Goal: Task Accomplishment & Management: Manage account settings

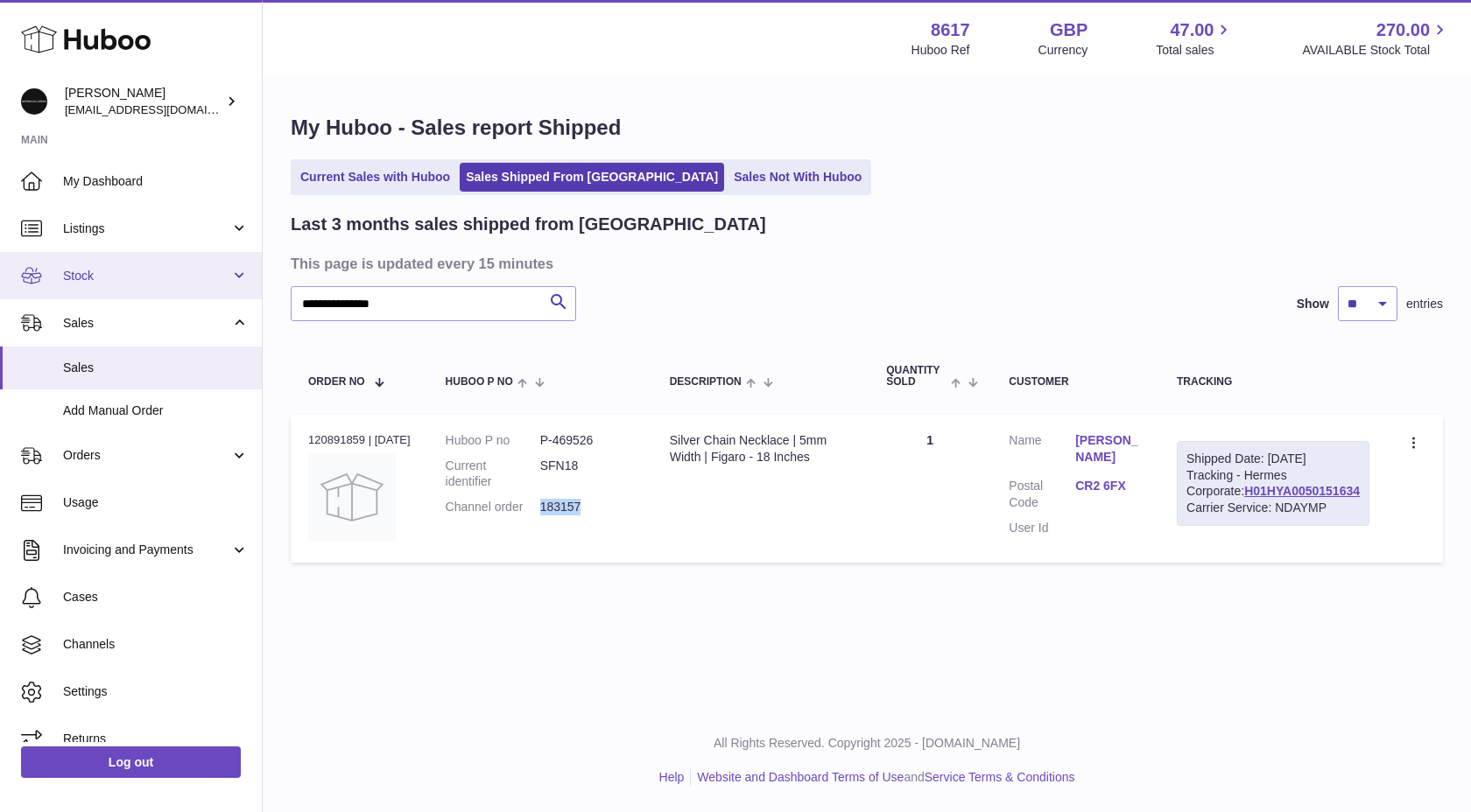
click at [137, 266] on link "Stock" at bounding box center [130, 276] width 261 height 47
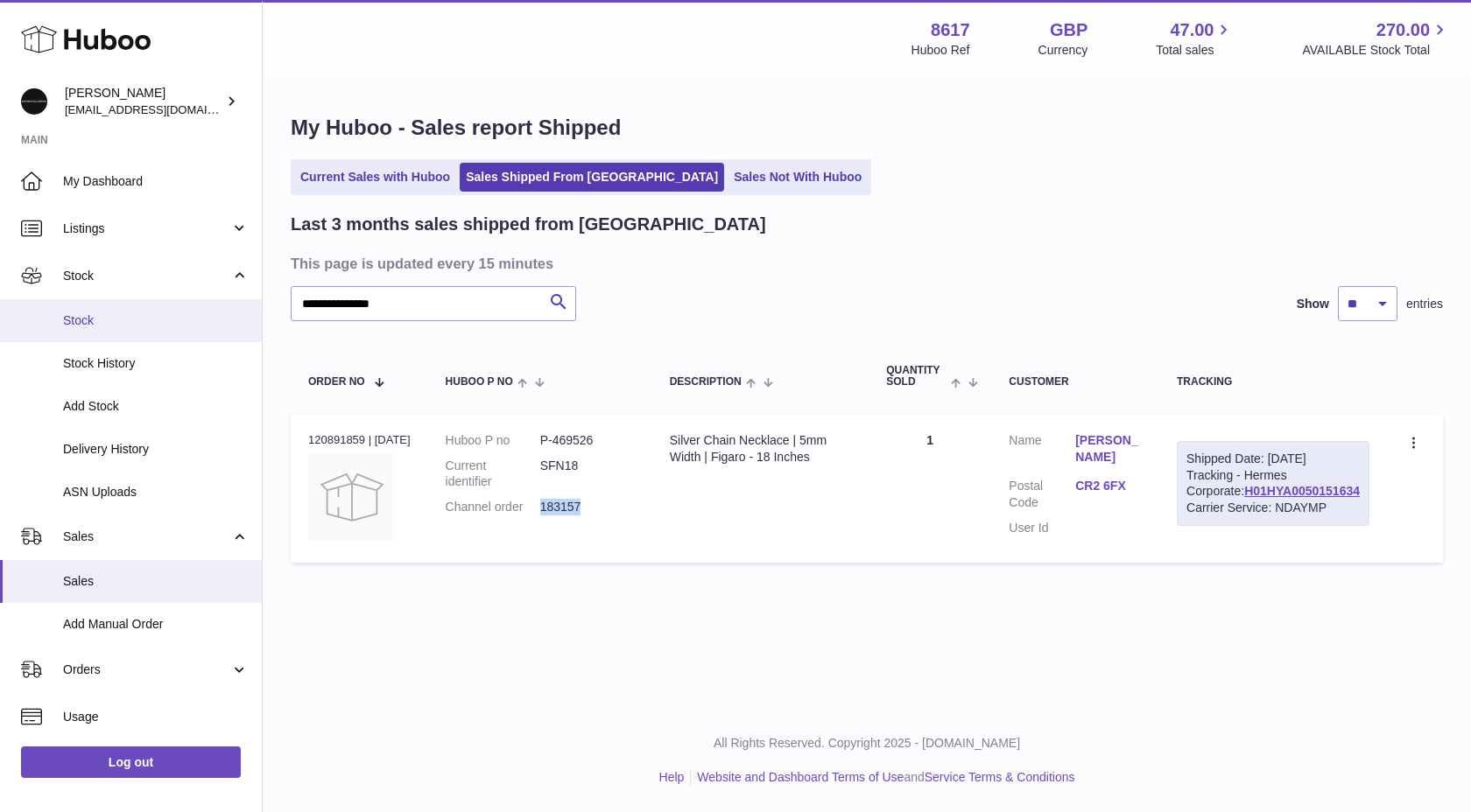
click at [84, 318] on span "Stock" at bounding box center [156, 320] width 186 height 16
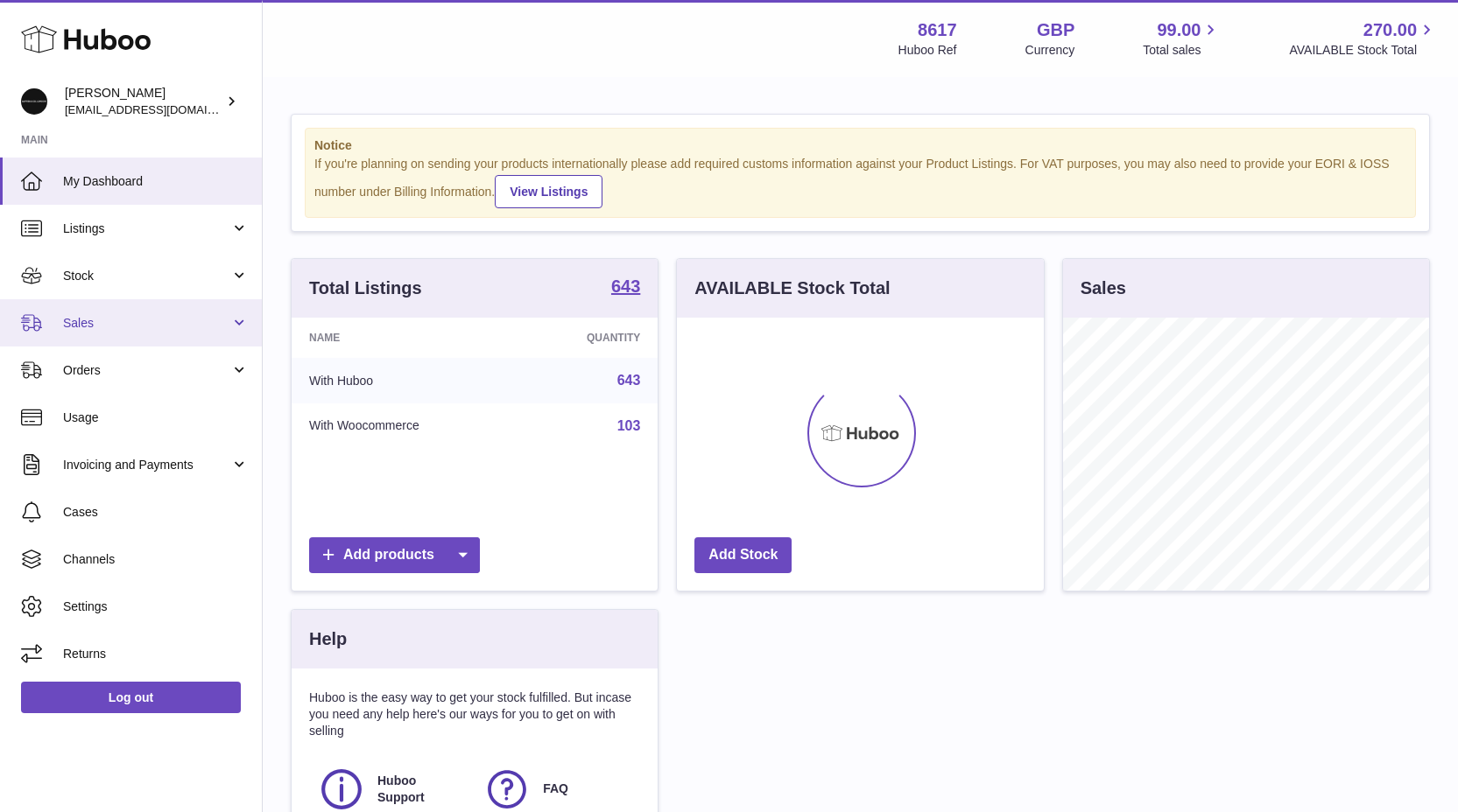
scroll to position [273, 367]
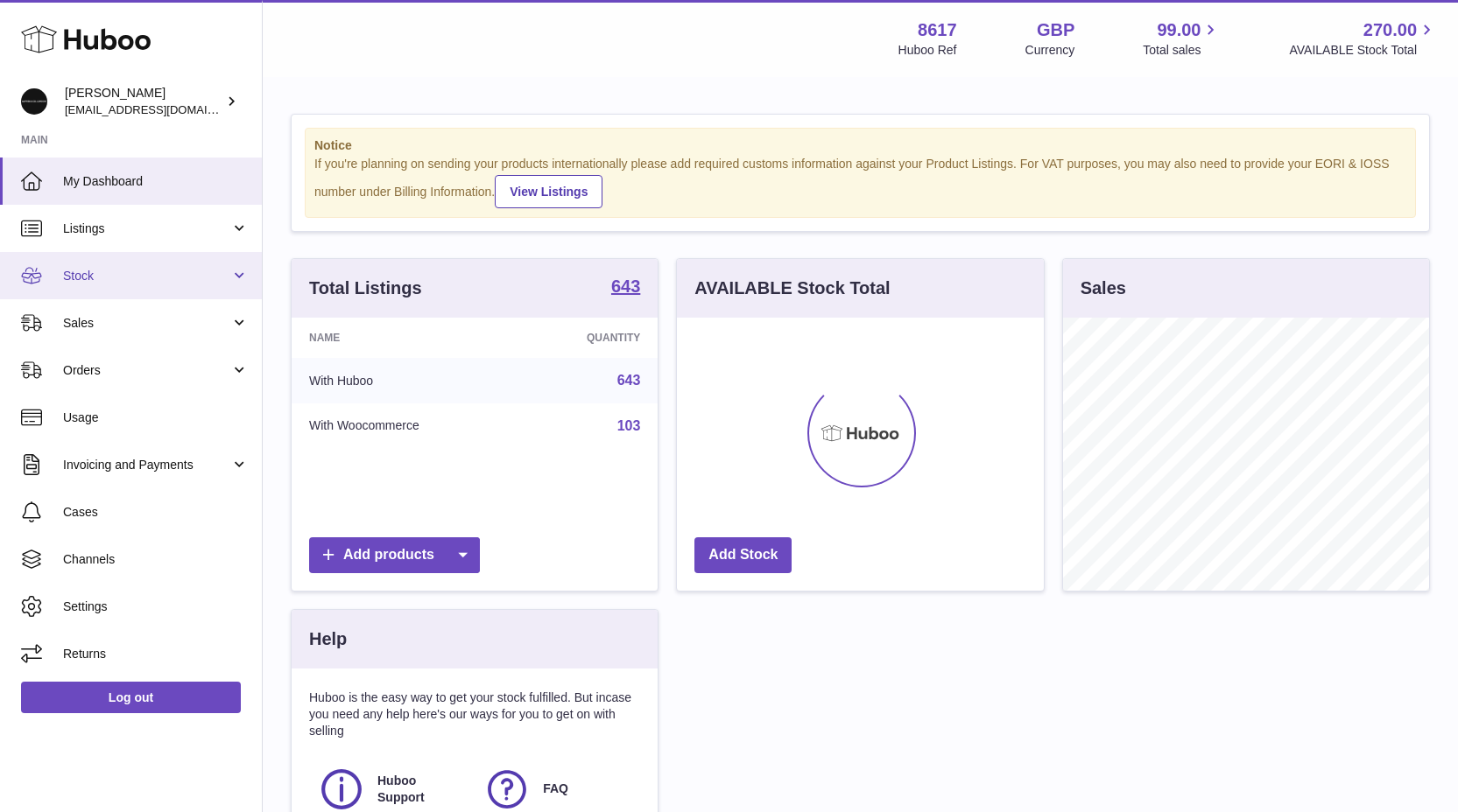
click at [85, 260] on link "Stock" at bounding box center [130, 276] width 261 height 47
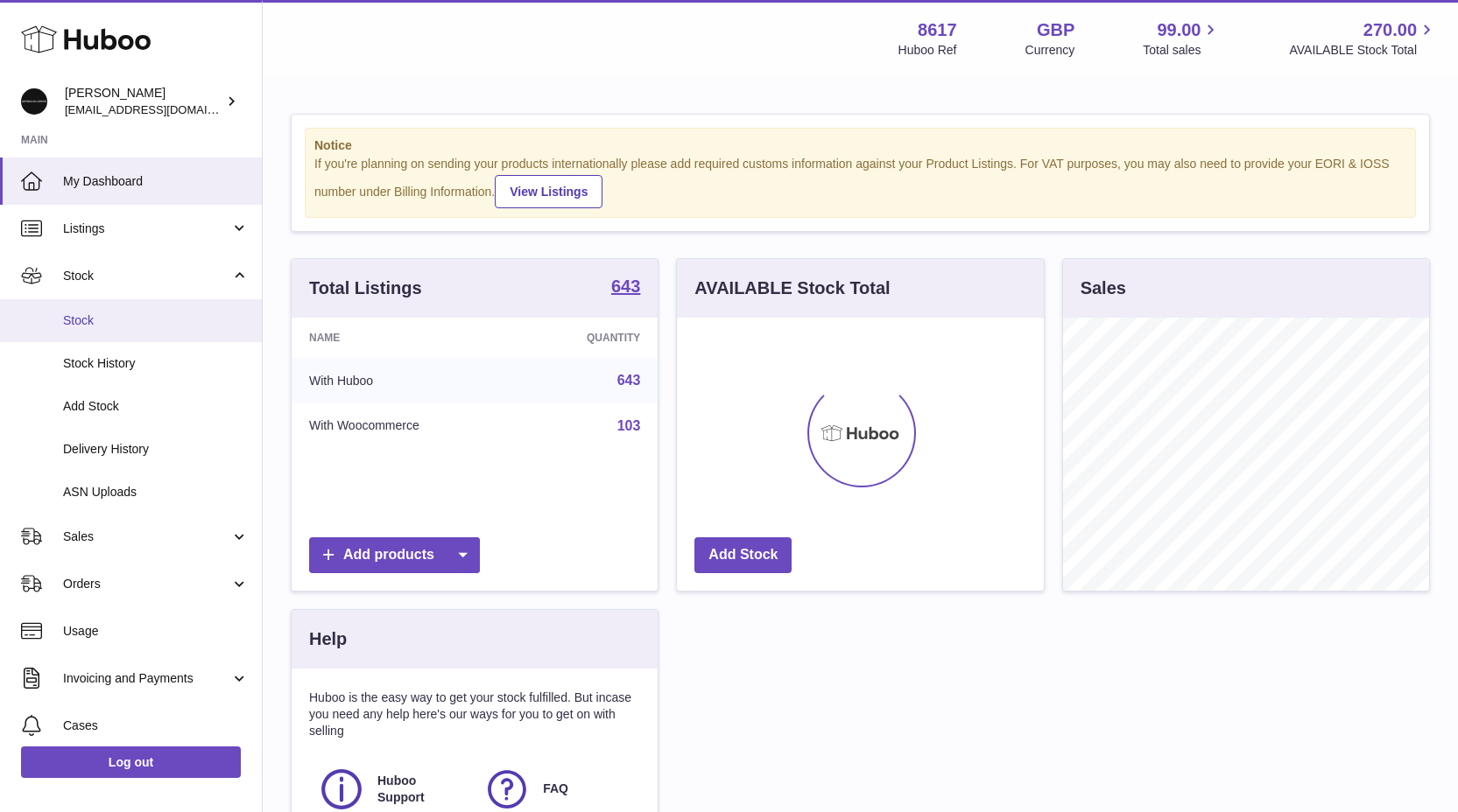
click at [86, 303] on link "Stock" at bounding box center [130, 320] width 261 height 43
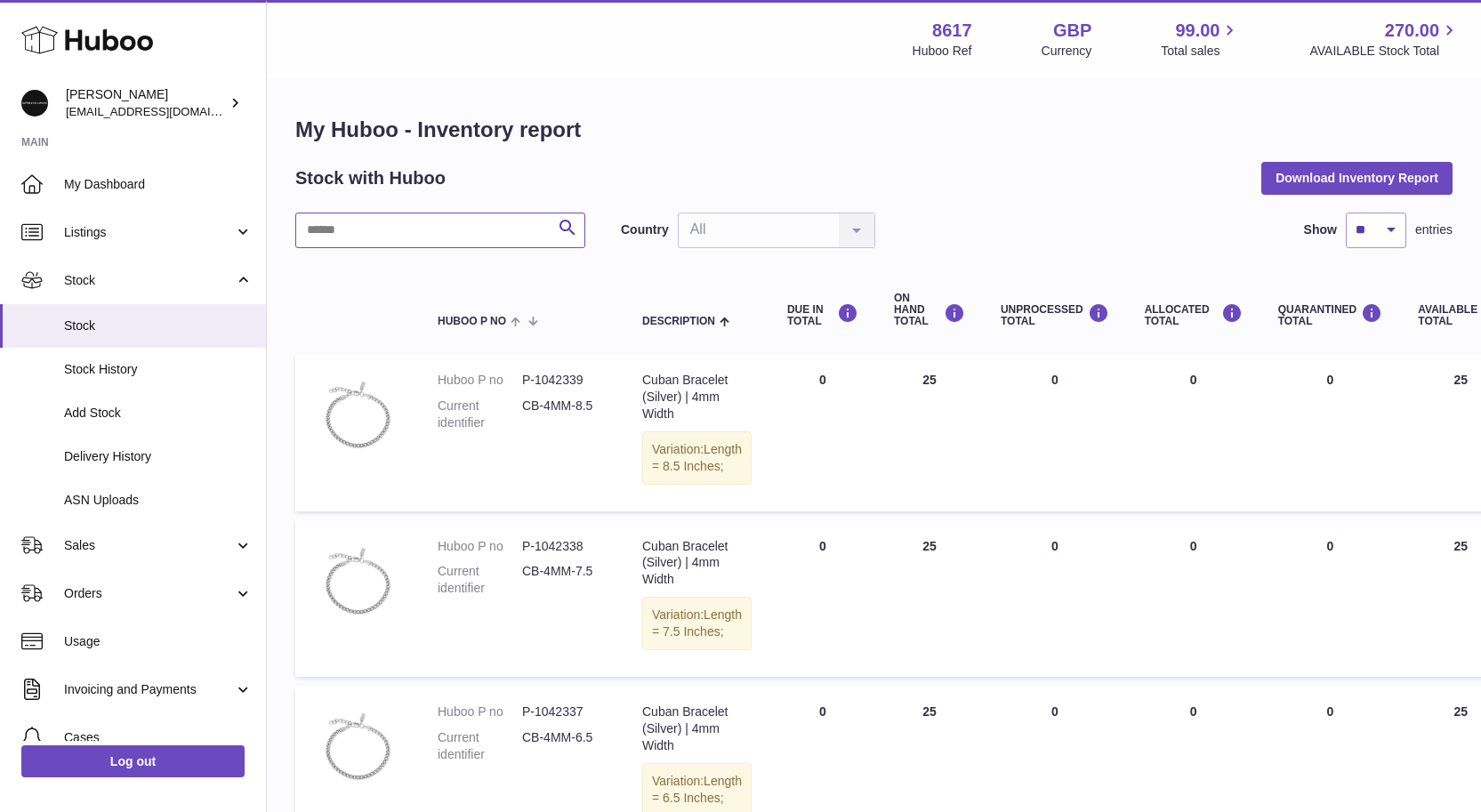
click at [324, 217] on input "text" at bounding box center [439, 230] width 290 height 35
type input "******"
